Goal: Information Seeking & Learning: Learn about a topic

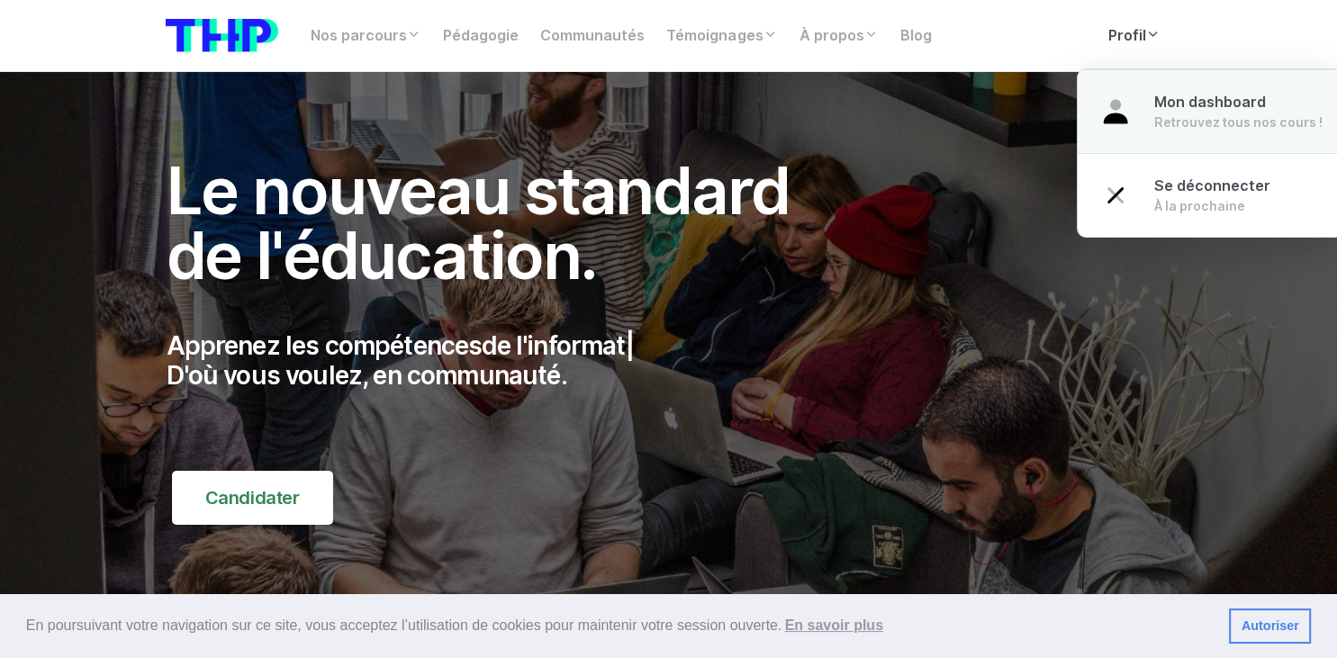
click at [1172, 106] on span "Mon dashboard" at bounding box center [1209, 102] width 112 height 17
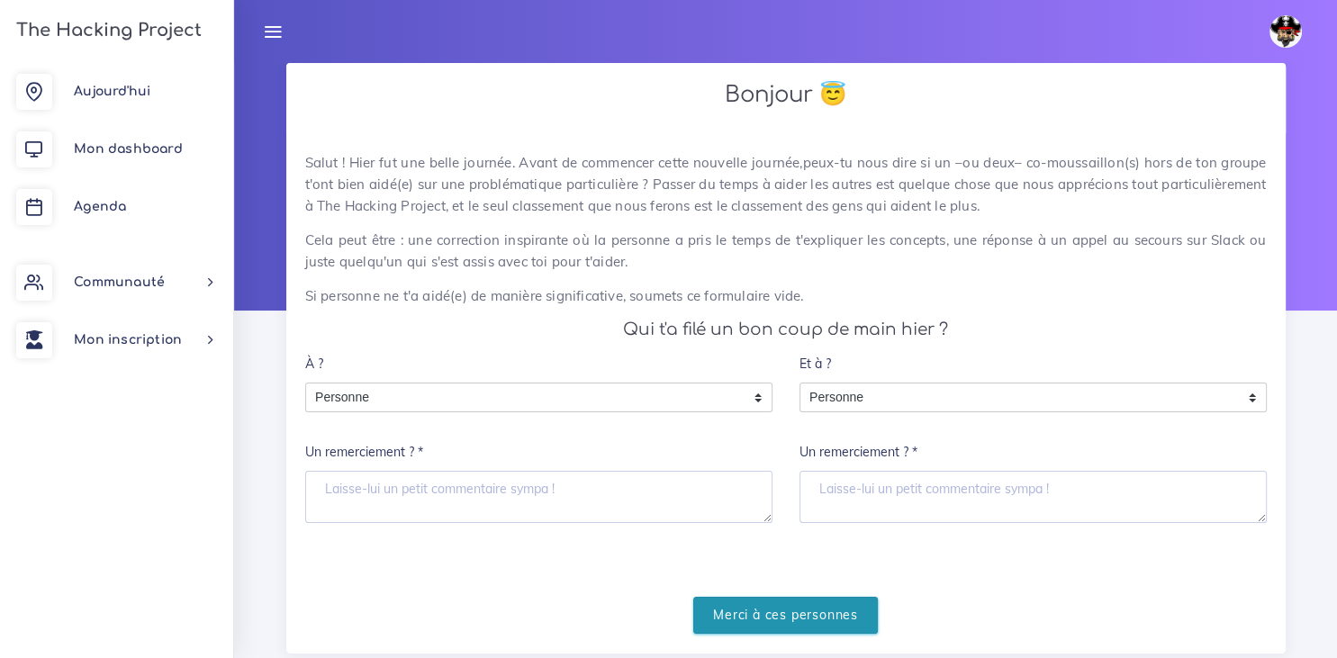
click at [747, 606] on input "Merci à ces personnes" at bounding box center [785, 615] width 185 height 37
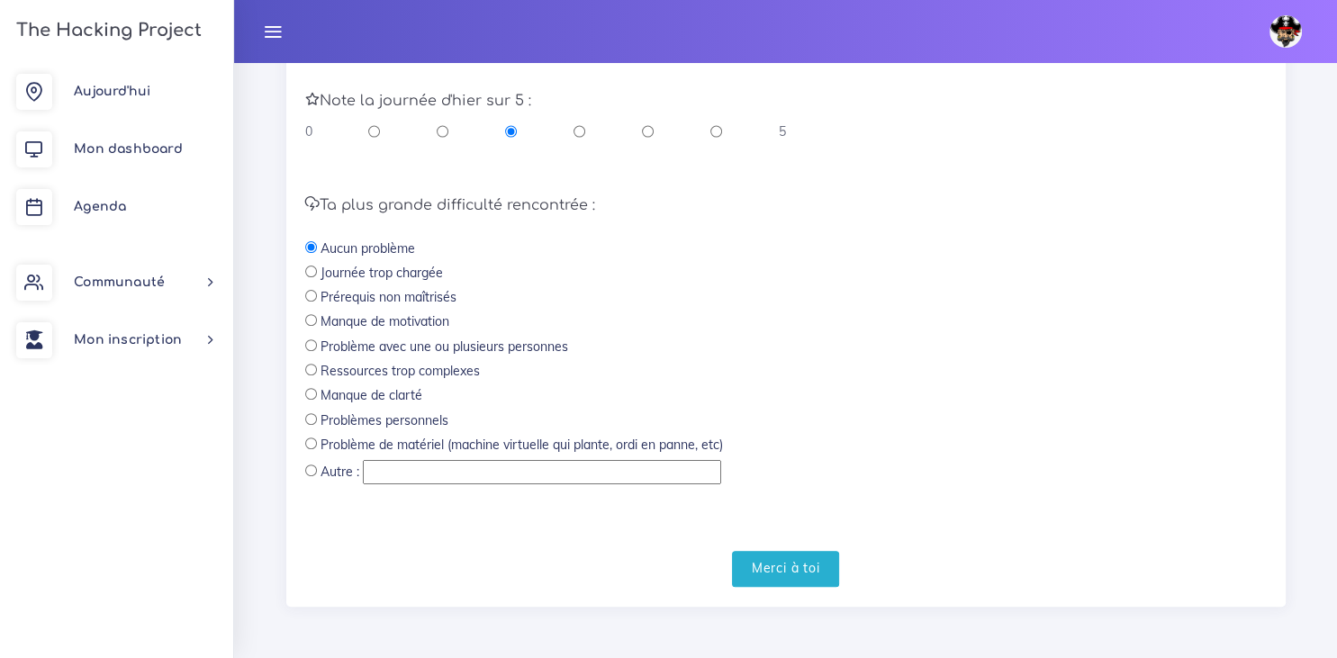
scroll to position [543, 0]
click at [313, 419] on input "radio" at bounding box center [311, 420] width 12 height 12
radio input "true"
click at [814, 582] on input "Merci à toi" at bounding box center [786, 570] width 108 height 37
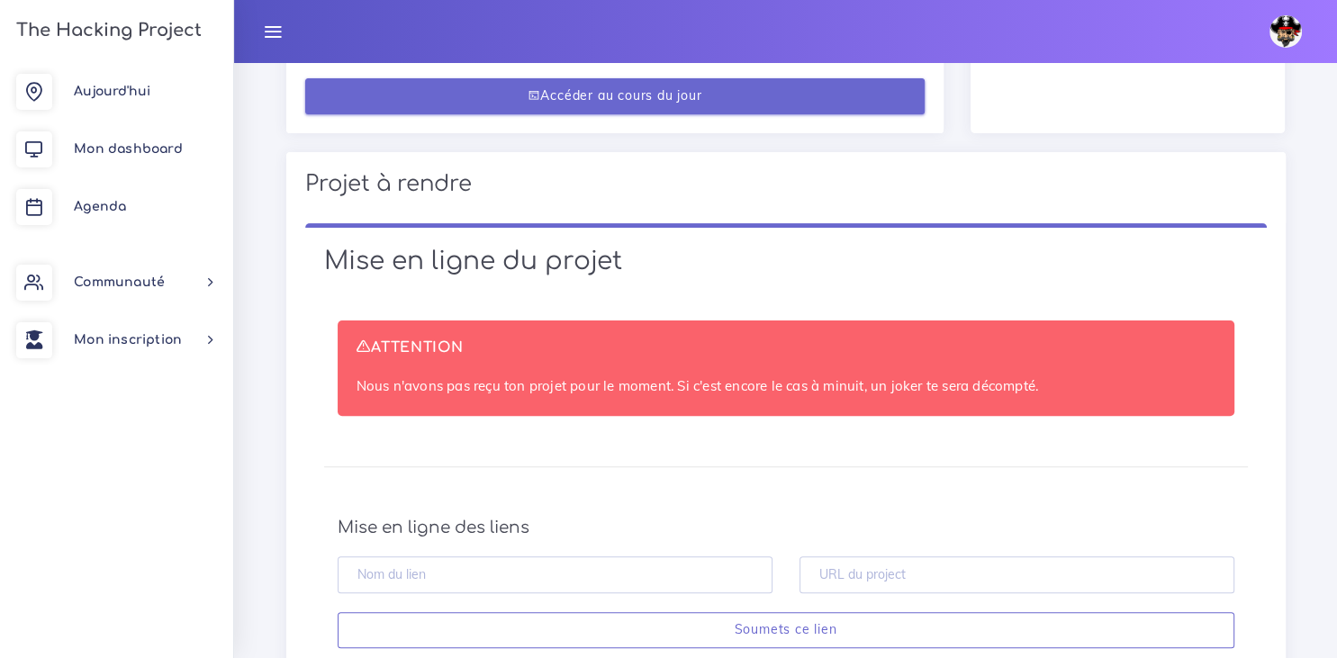
scroll to position [485, 0]
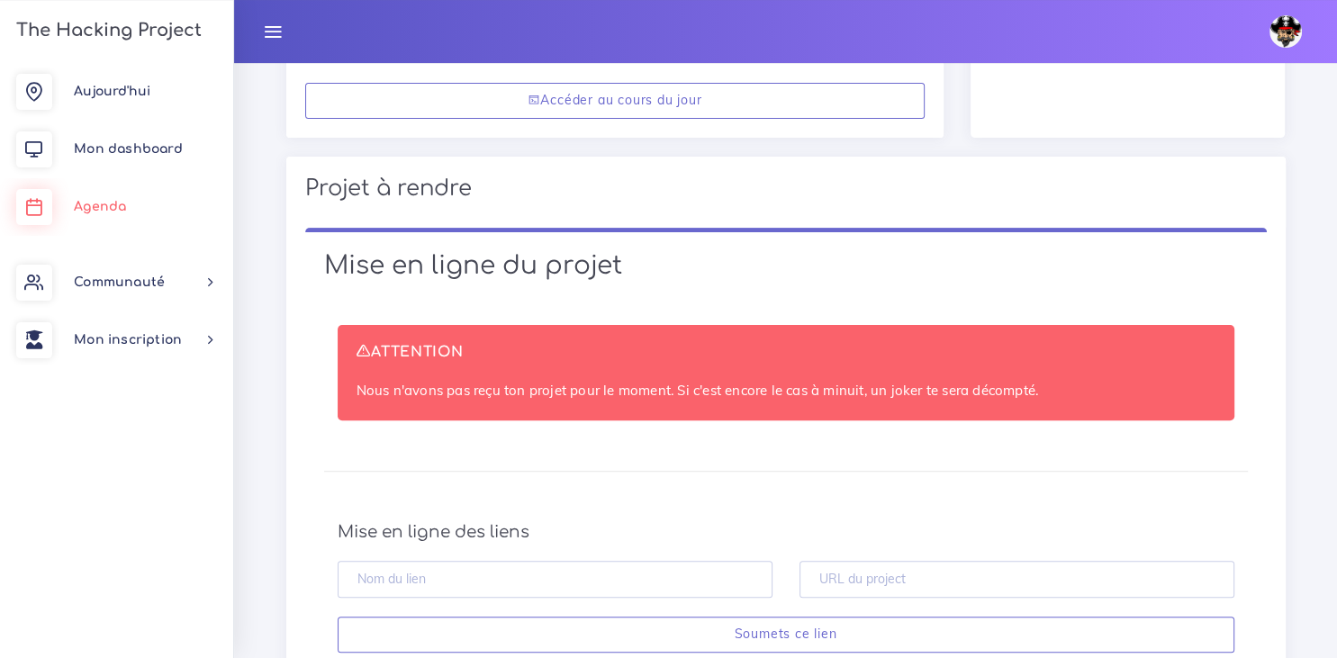
click at [94, 211] on span "Agenda" at bounding box center [100, 207] width 52 height 14
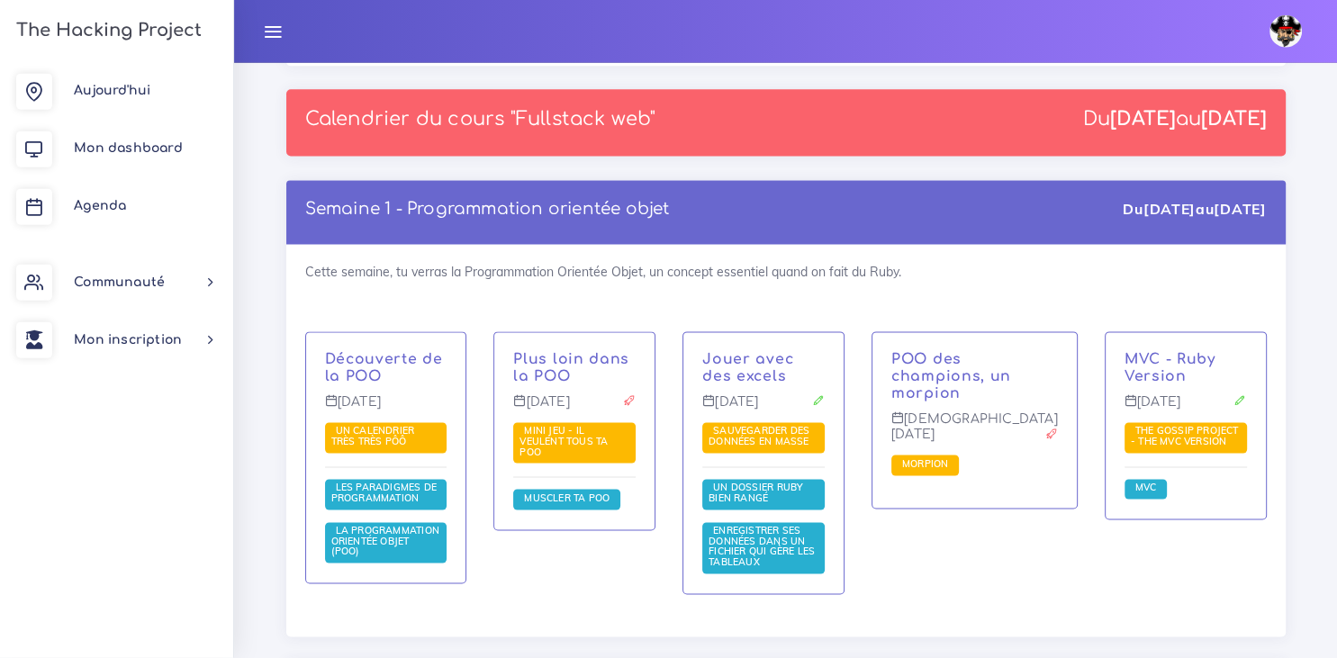
scroll to position [2403, 0]
click at [392, 422] on span "Un calendrier très très PÔÔ" at bounding box center [386, 437] width 122 height 31
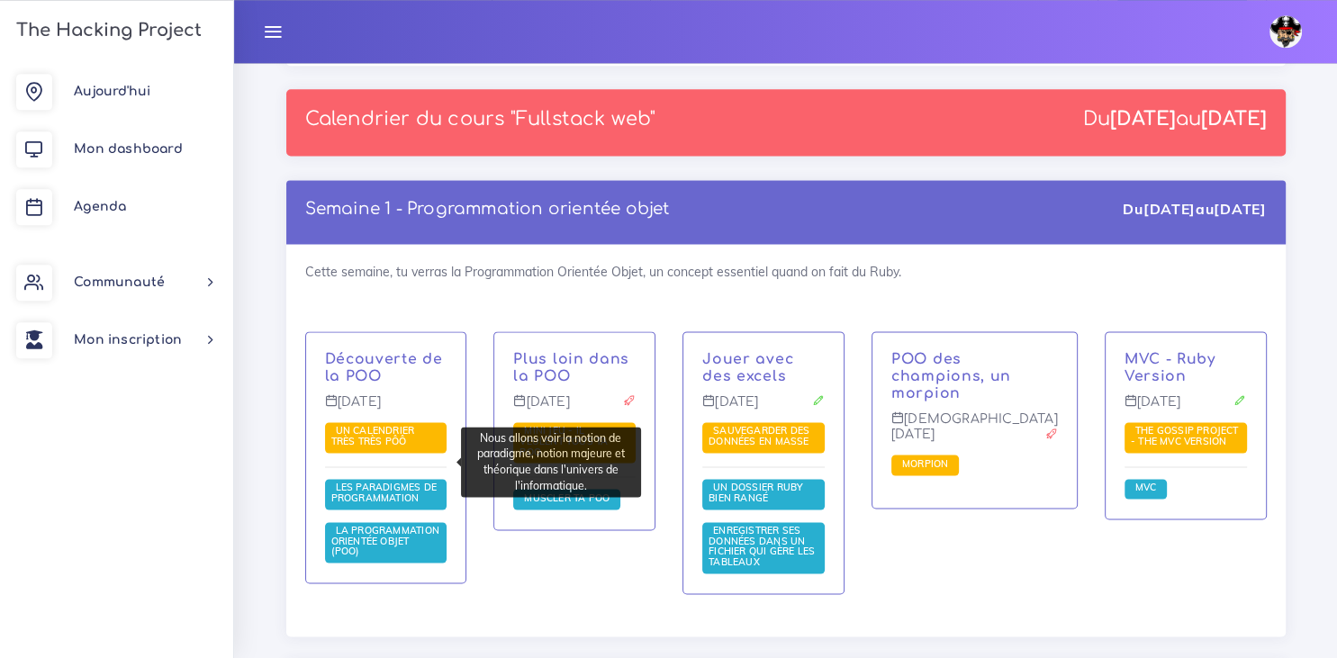
click at [376, 481] on span "Les paradigmes de programmation" at bounding box center [384, 492] width 106 height 23
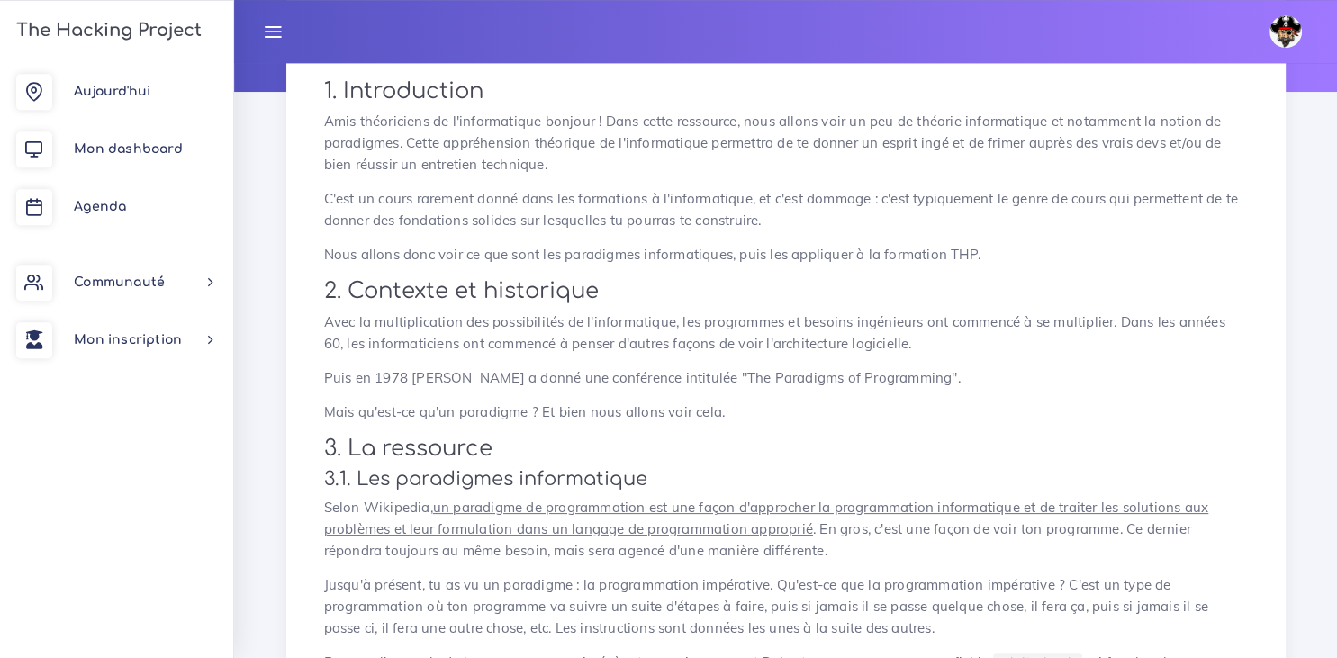
scroll to position [216, 0]
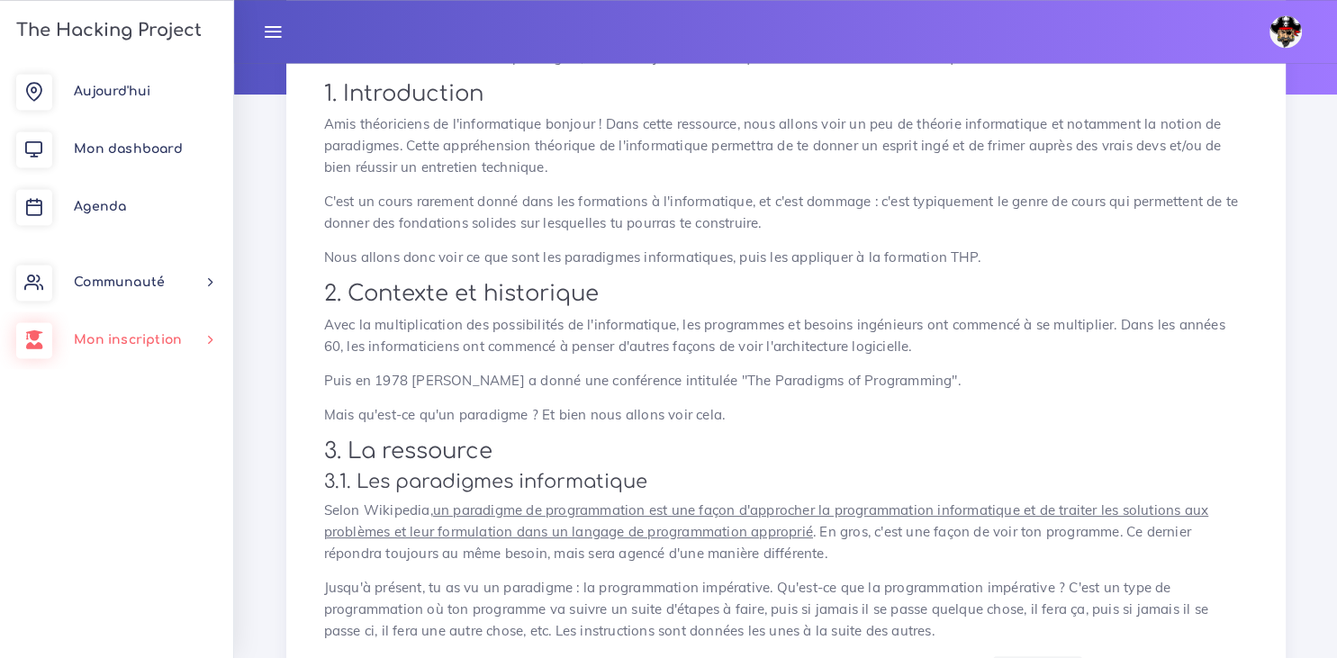
click at [34, 410] on div "[DATE] Mon dashboard [GEOGRAPHIC_DATA] Communauté [GEOGRAPHIC_DATA] Certificati…" at bounding box center [116, 360] width 233 height 595
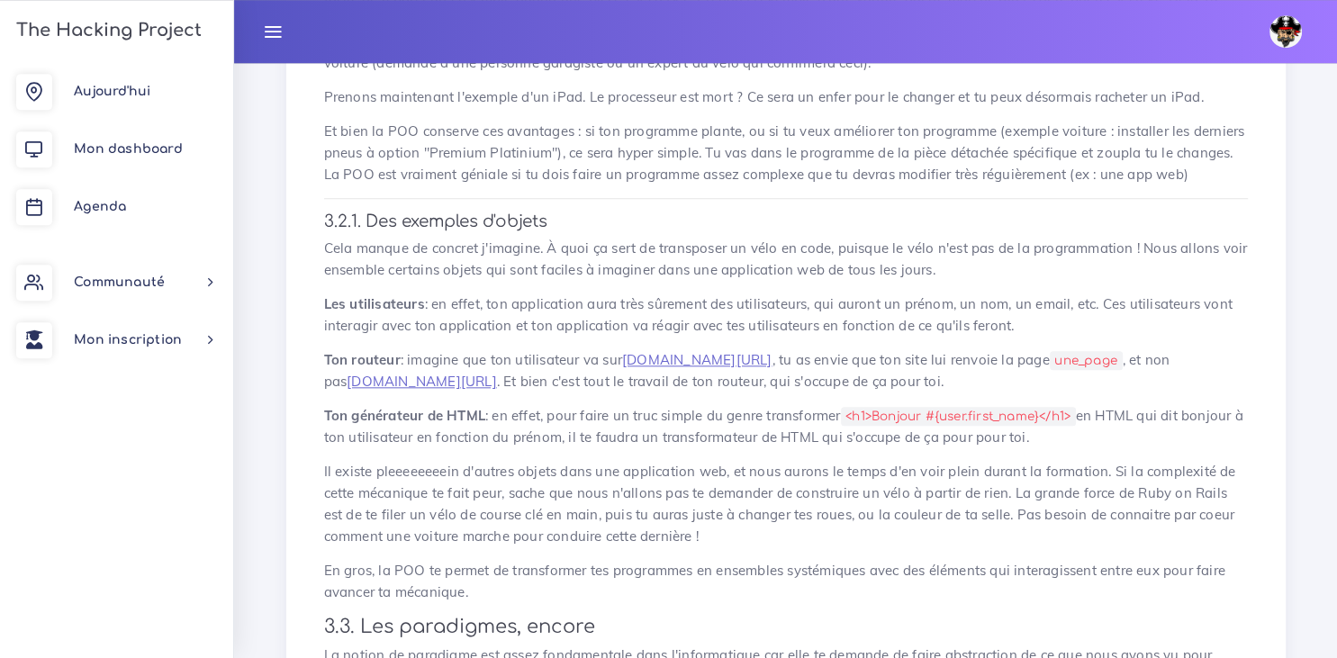
scroll to position [1874, 0]
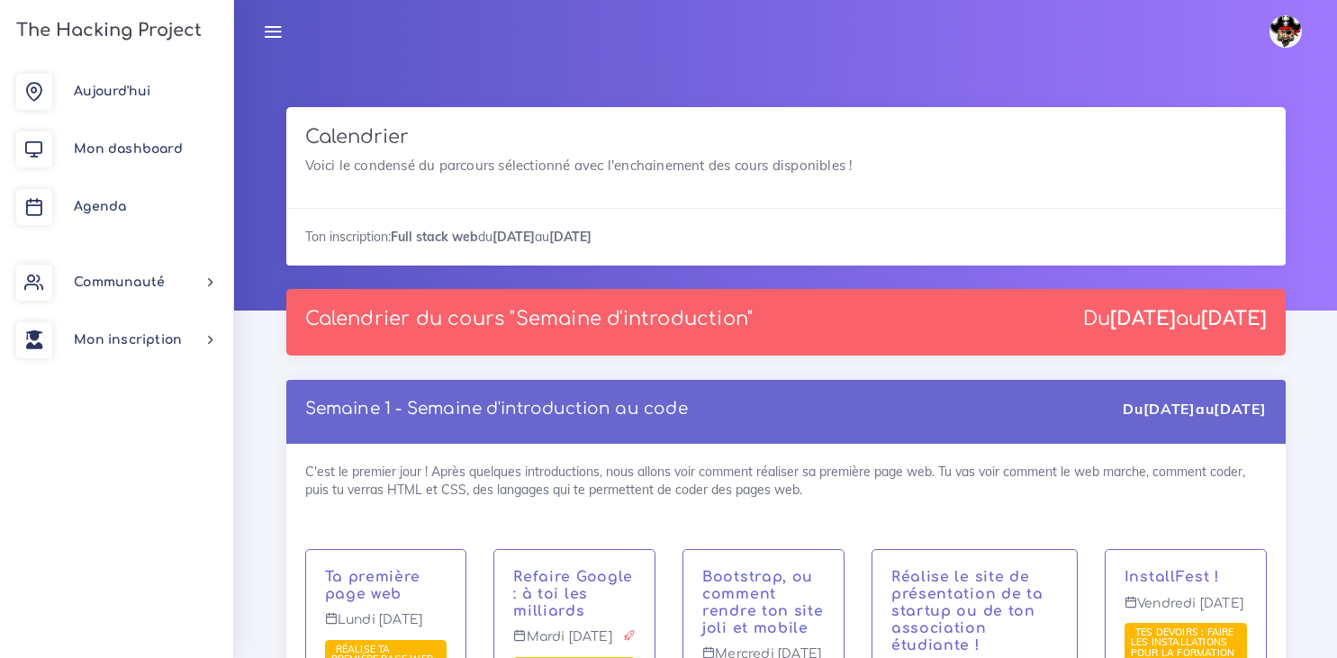
scroll to position [2403, 0]
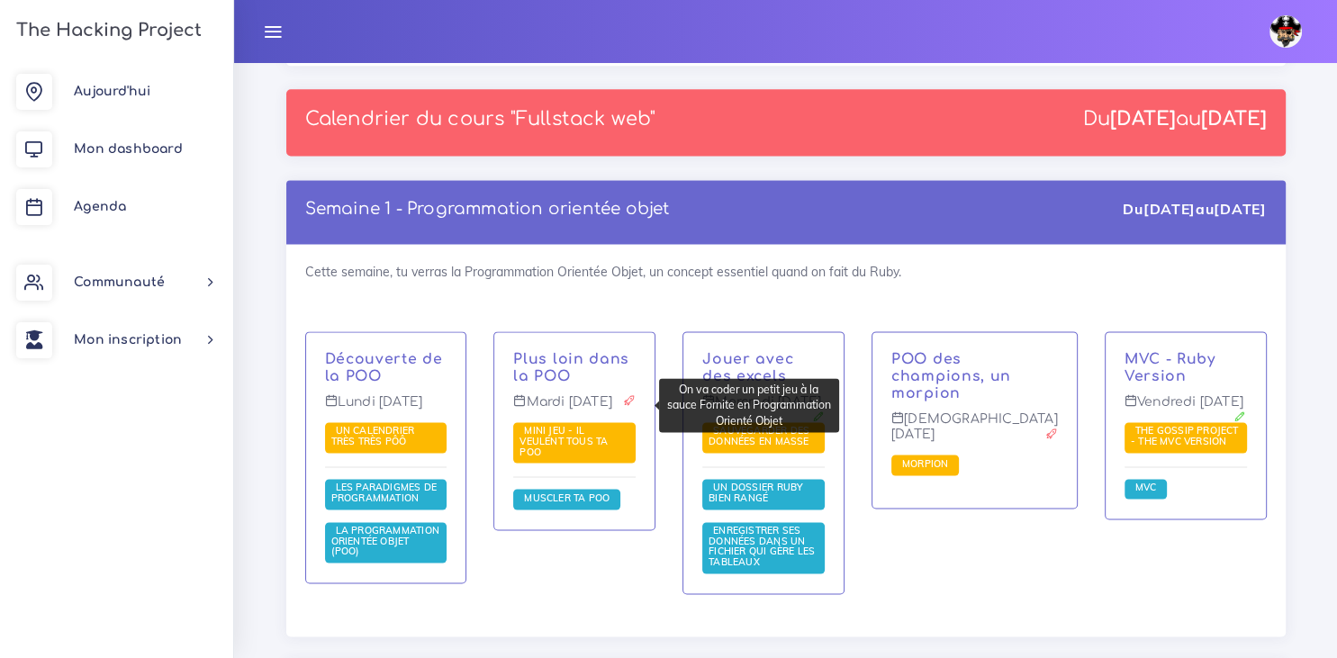
click at [582, 424] on span "Mini jeu - il veulent tous ta POO" at bounding box center [563, 440] width 88 height 33
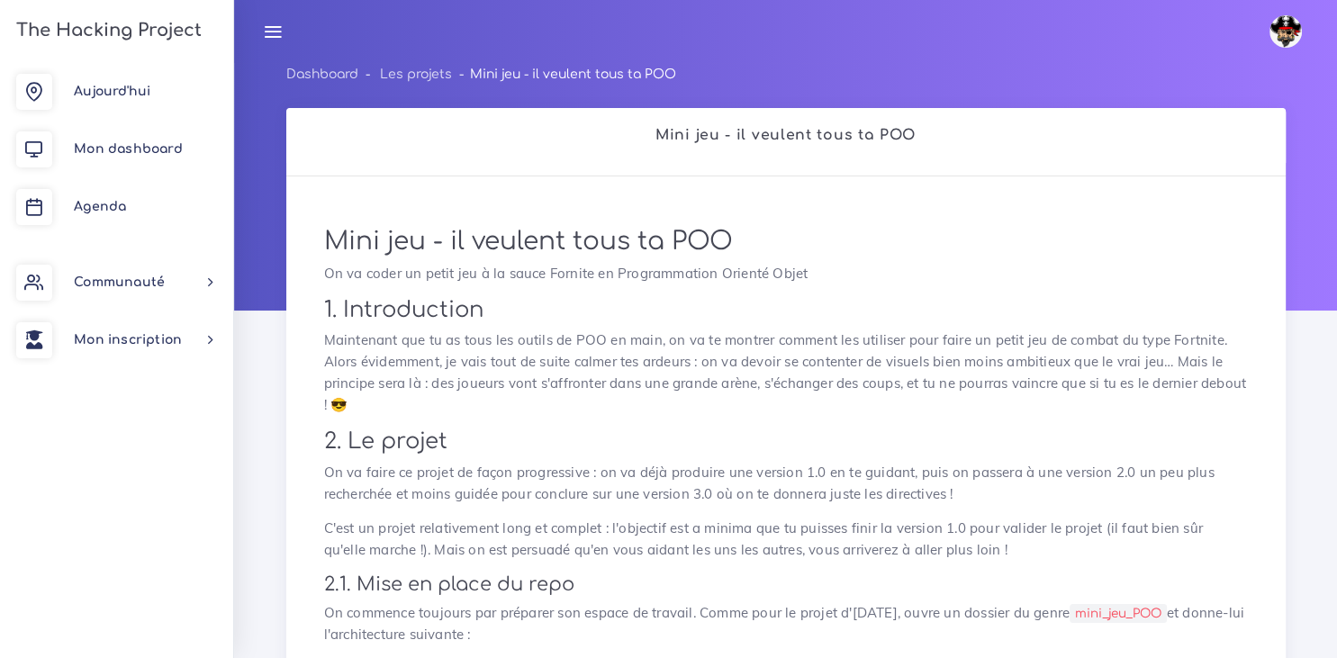
drag, startPoint x: 751, startPoint y: 230, endPoint x: 279, endPoint y: 229, distance: 471.7
click at [793, 242] on h1 "Mini jeu - il veulent tous ta POO" at bounding box center [786, 242] width 924 height 31
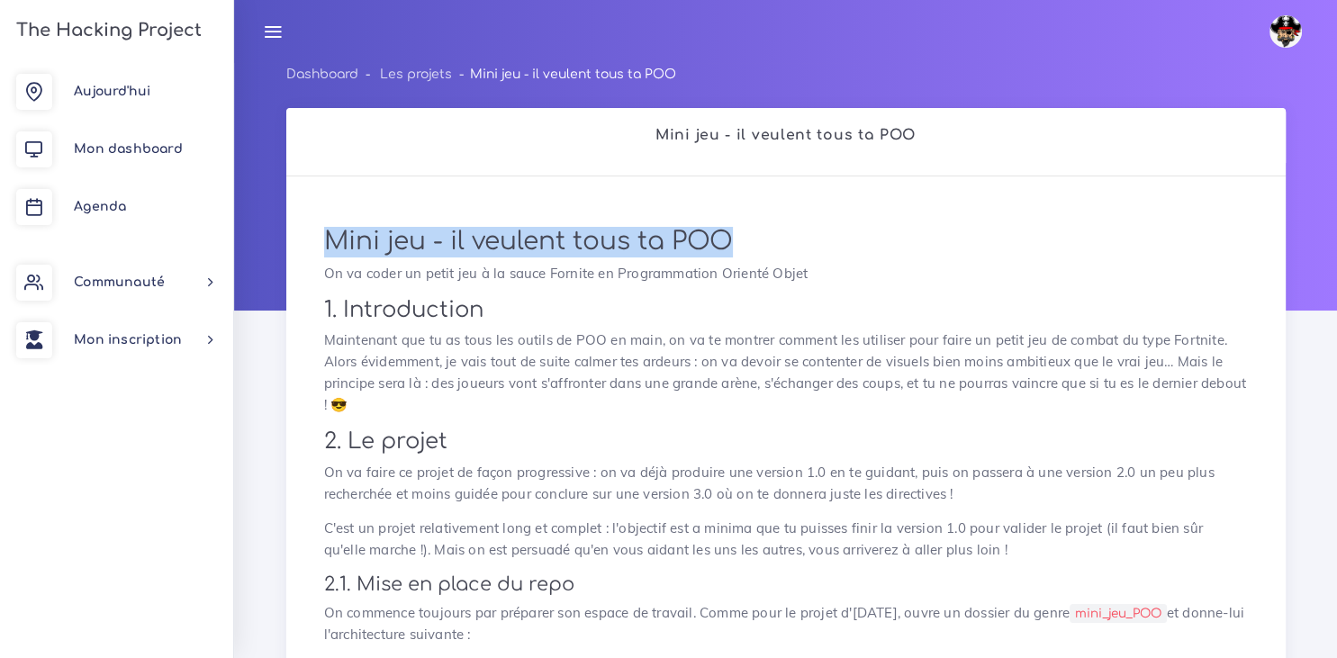
drag, startPoint x: 790, startPoint y: 242, endPoint x: 293, endPoint y: 236, distance: 497.8
copy h1 "Mini jeu - il veulent tous ta POO"
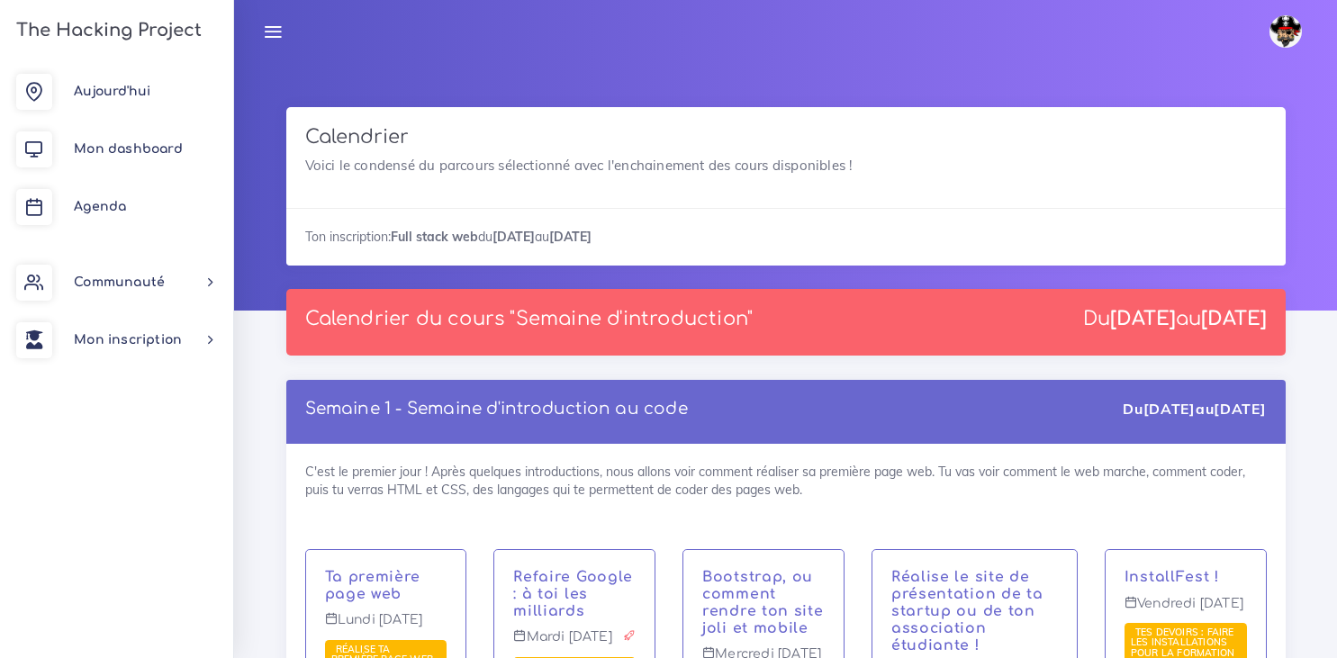
scroll to position [2403, 0]
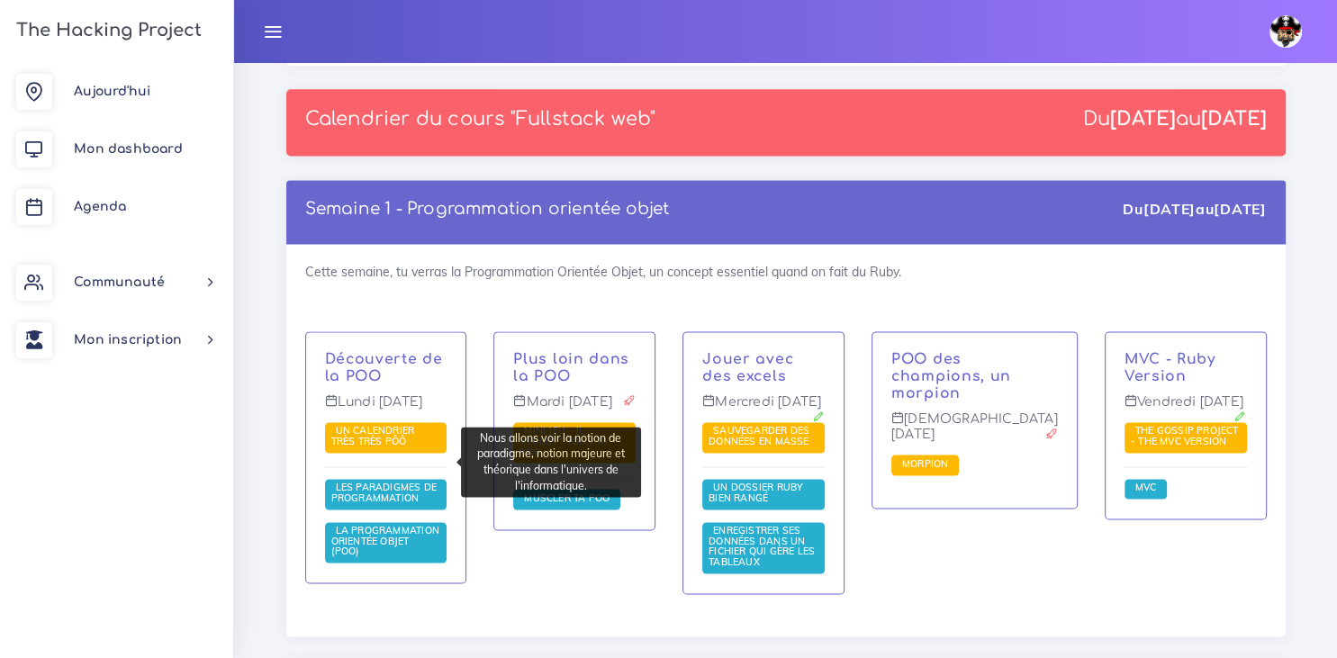
click at [396, 481] on span "Les paradigmes de programmation" at bounding box center [384, 492] width 106 height 23
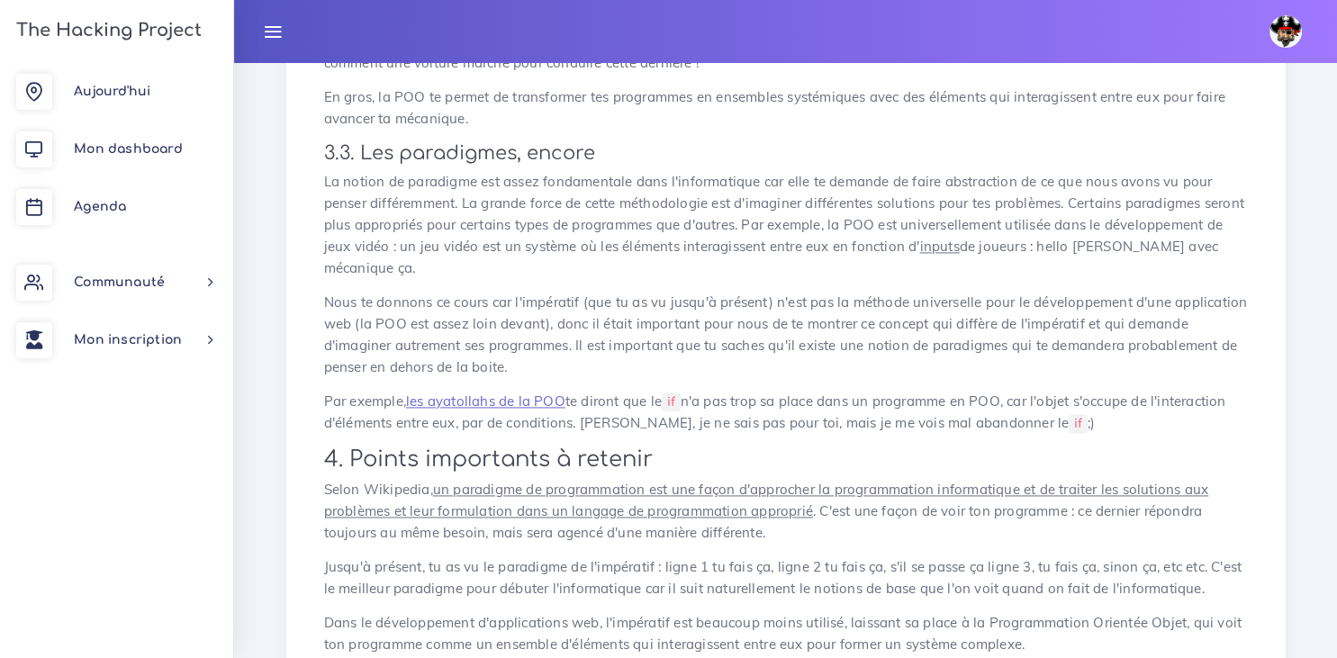
scroll to position [2349, 0]
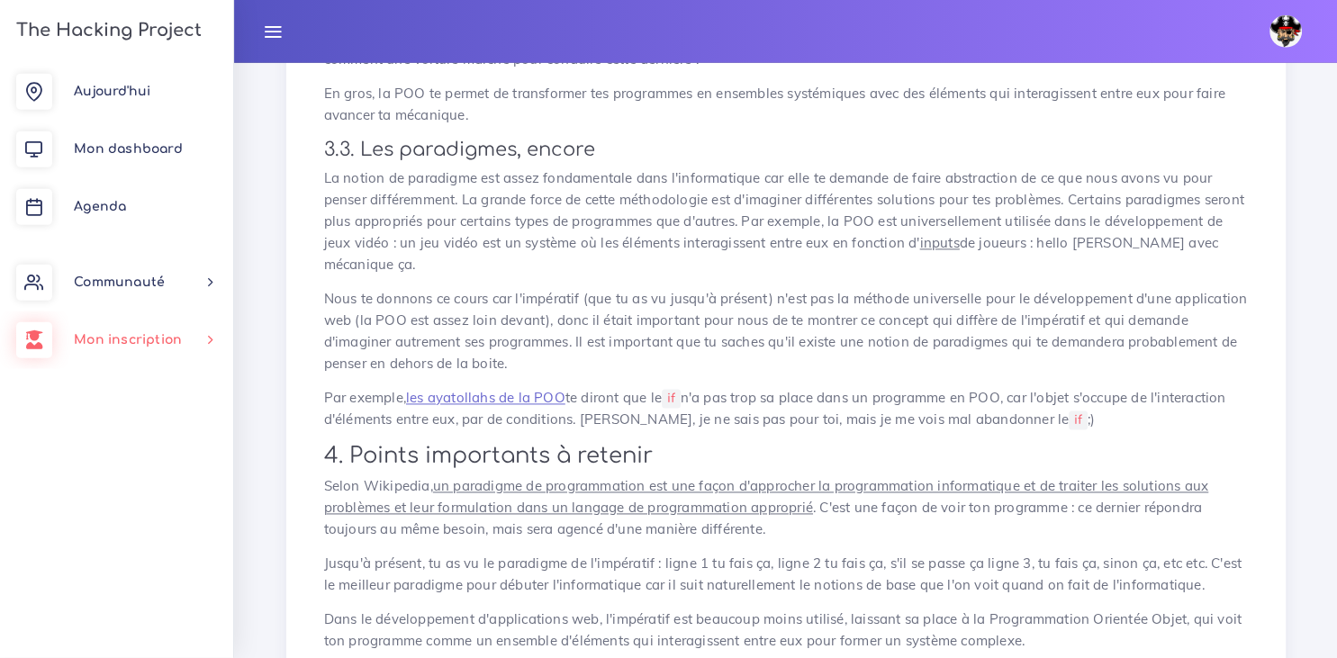
click at [92, 448] on div "[DATE] Mon dashboard [GEOGRAPHIC_DATA] Communauté [GEOGRAPHIC_DATA] Certificati…" at bounding box center [116, 360] width 233 height 595
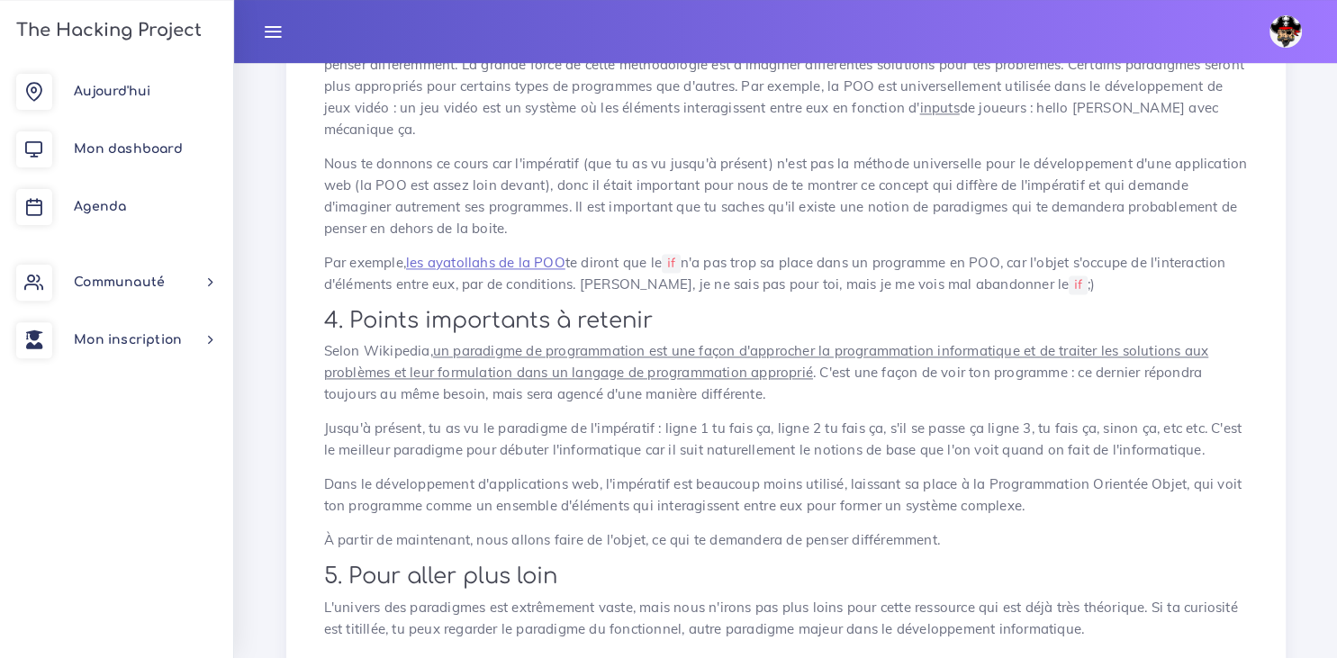
scroll to position [2505, 0]
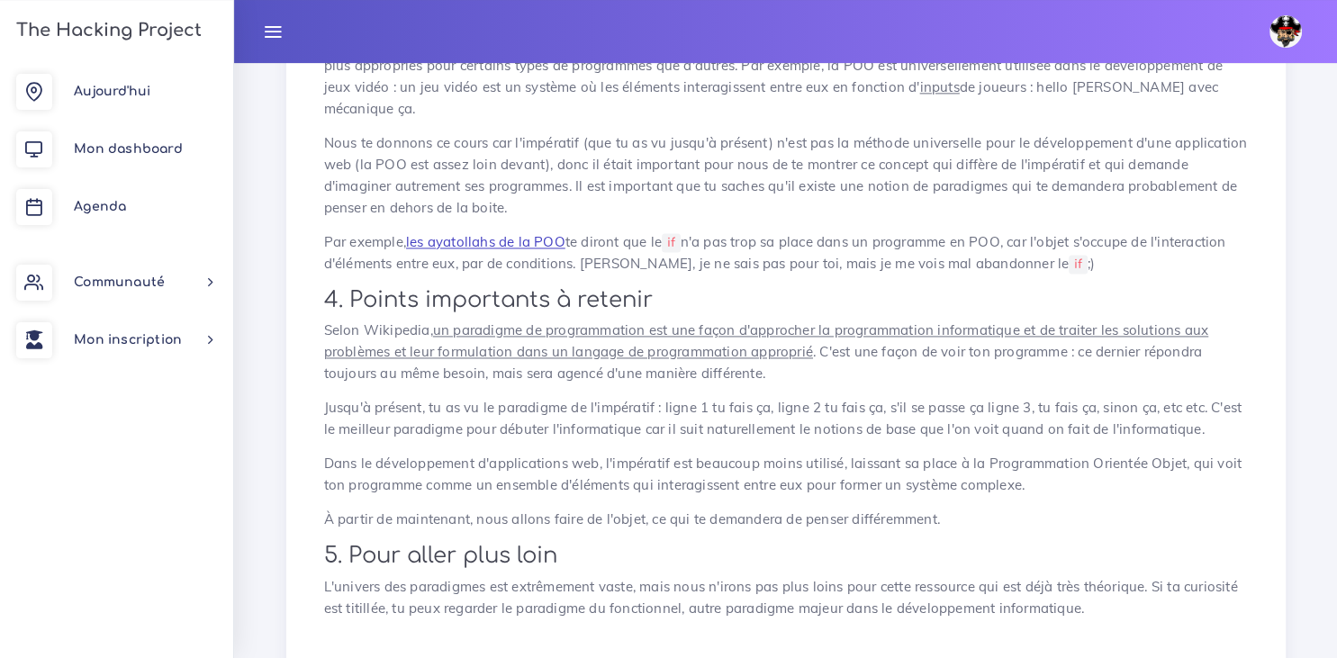
click at [503, 250] on link "les ayatollahs de la POO" at bounding box center [485, 241] width 159 height 17
